Goal: Find specific page/section: Find specific page/section

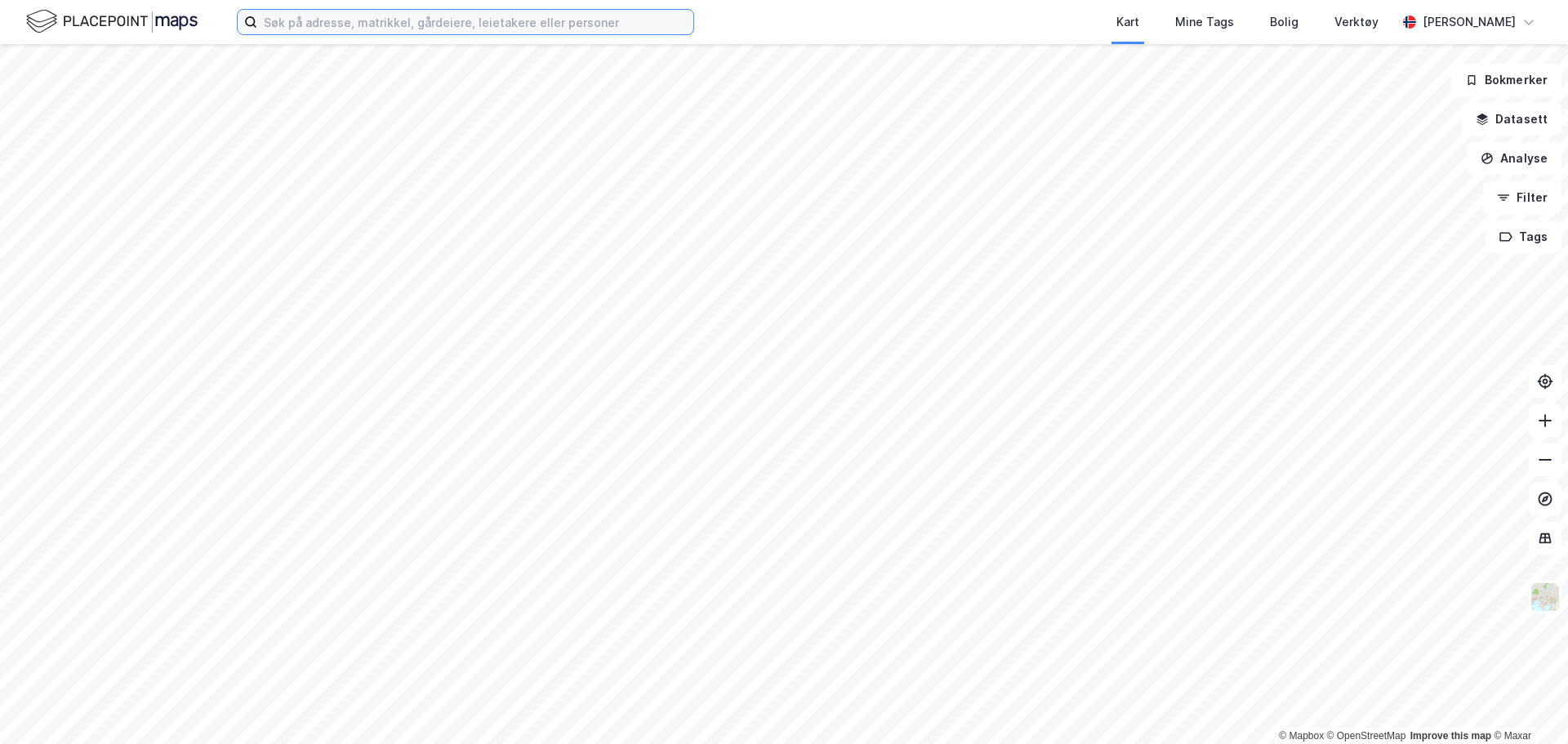
click at [392, 22] on input at bounding box center [476, 22] width 436 height 25
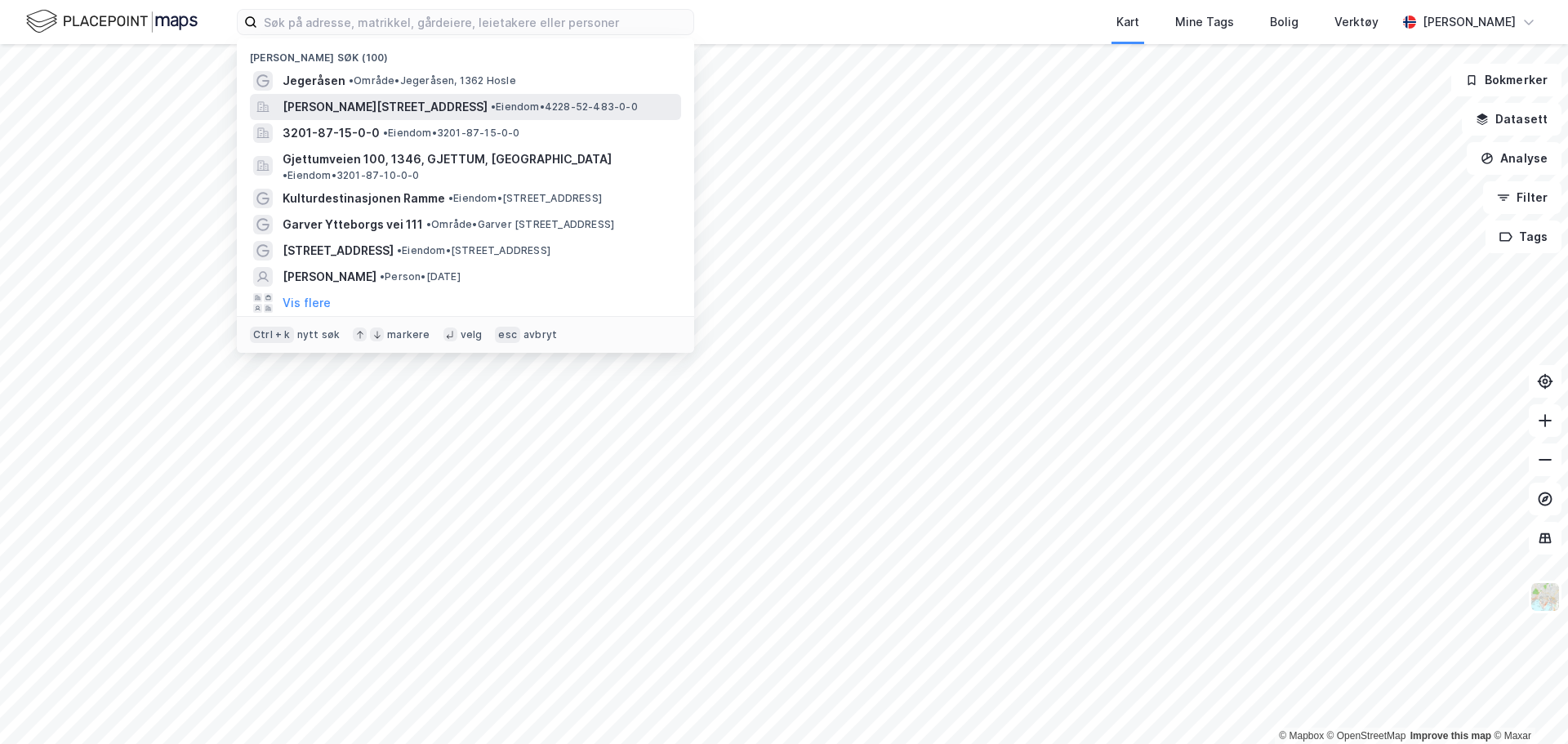
click at [374, 116] on span "[PERSON_NAME][STREET_ADDRESS]" at bounding box center [385, 106] width 205 height 19
